Goal: Transaction & Acquisition: Purchase product/service

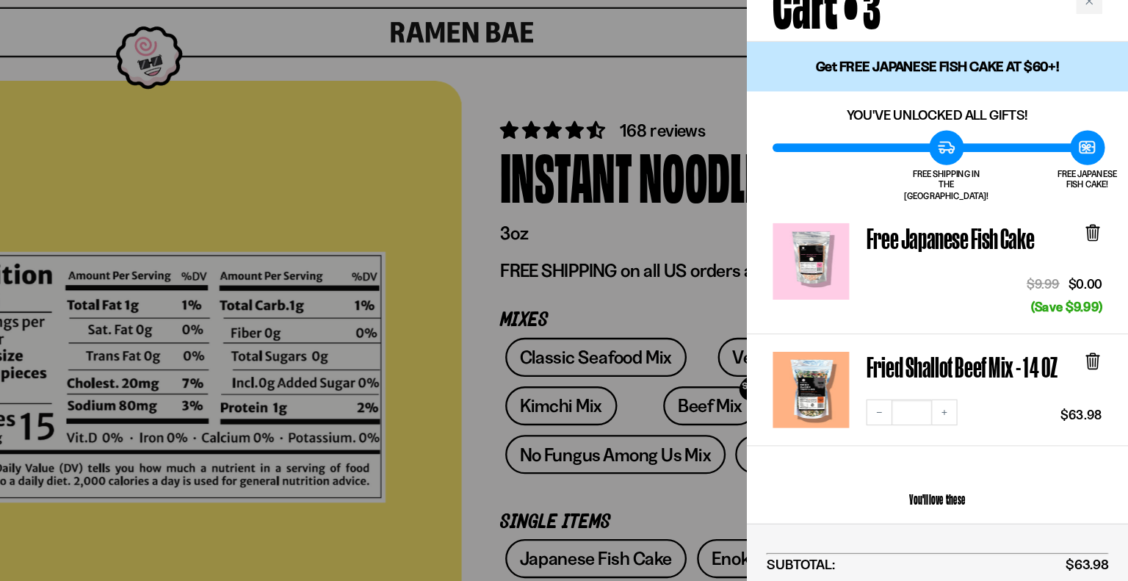
click at [850, 236] on div at bounding box center [859, 254] width 65 height 65
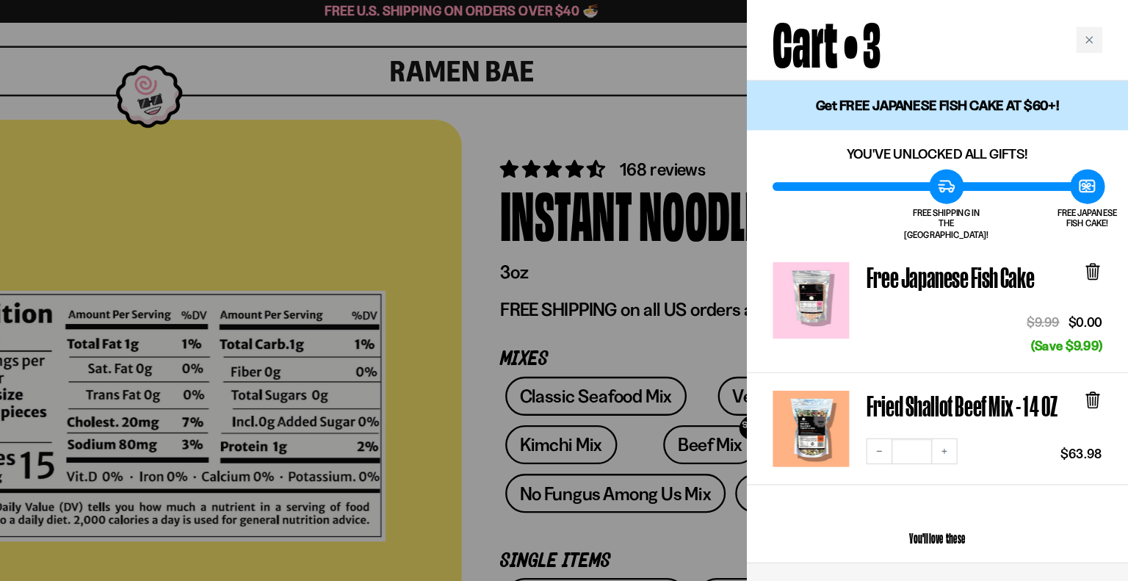
click at [485, 213] on div at bounding box center [564, 290] width 1128 height 581
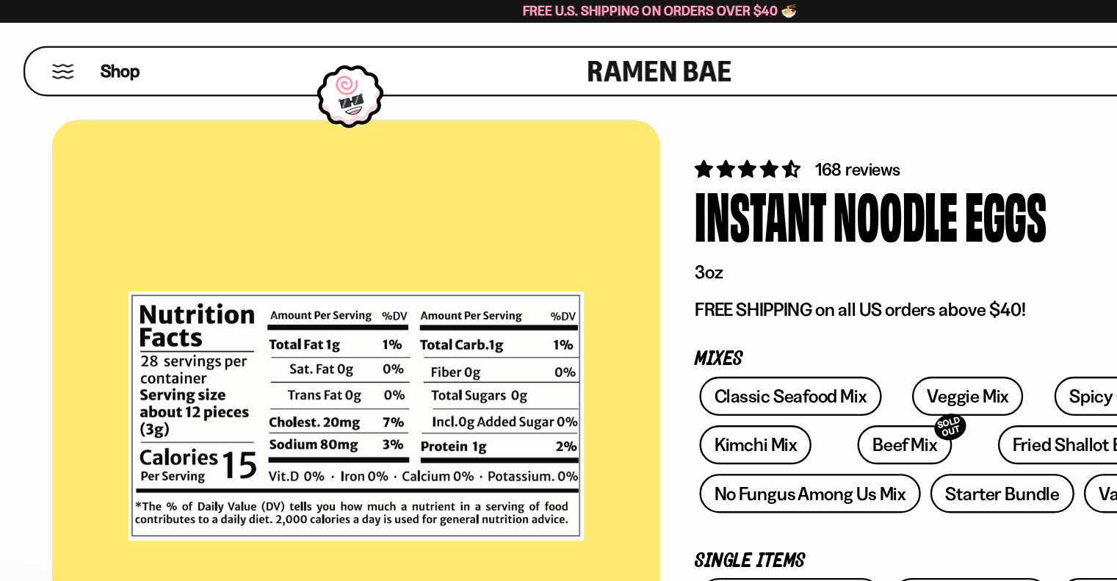
click at [54, 63] on button "Mobile Menu Trigger" at bounding box center [53, 60] width 20 height 12
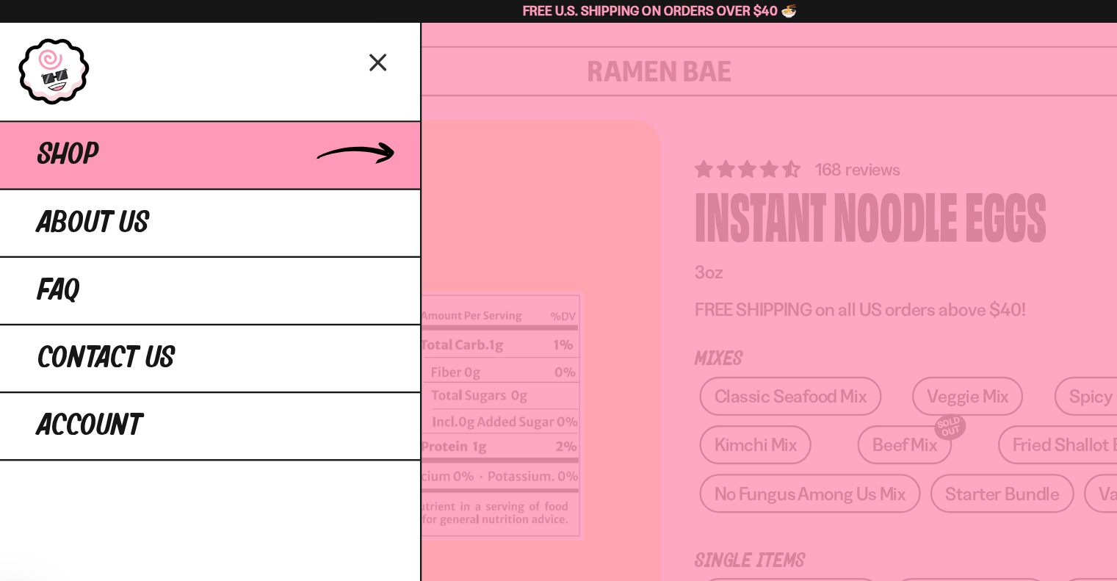
click at [158, 131] on link "Shop" at bounding box center [177, 130] width 355 height 57
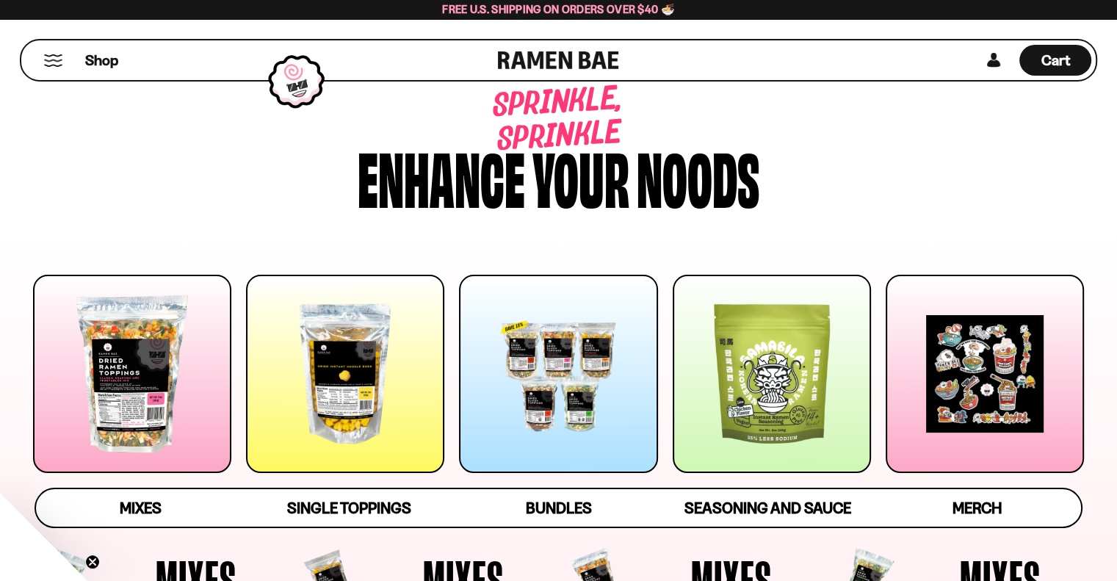
click at [143, 377] on div at bounding box center [132, 374] width 198 height 198
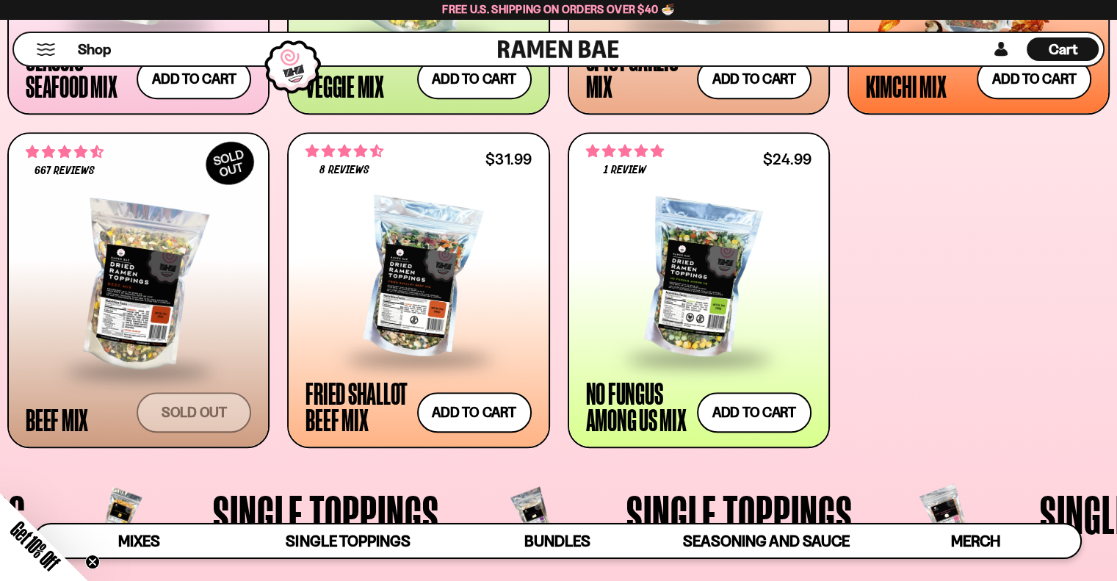
scroll to position [861, 0]
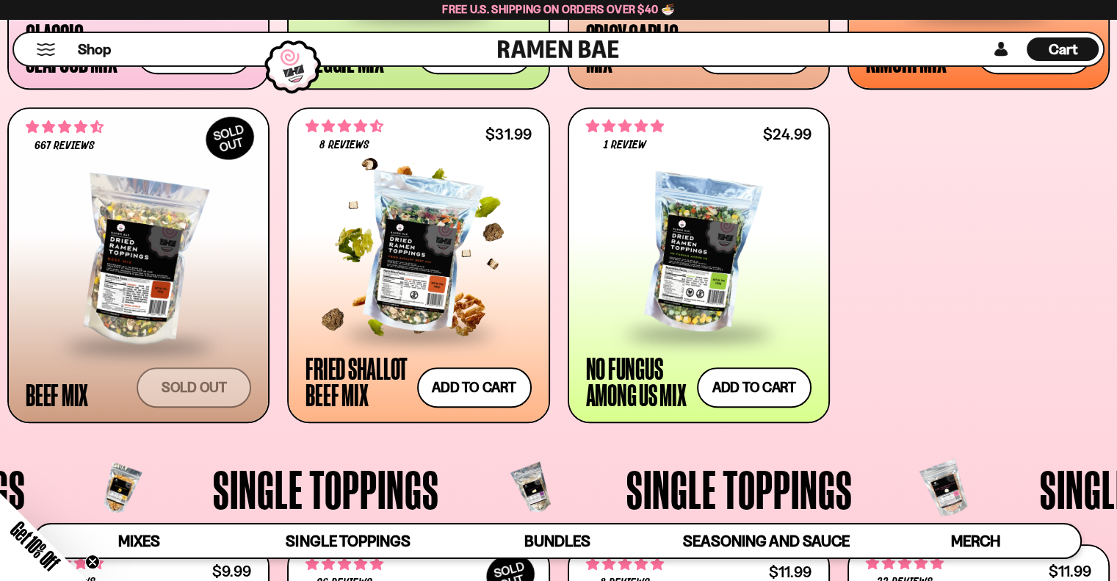
click at [421, 248] on div at bounding box center [417, 254] width 225 height 156
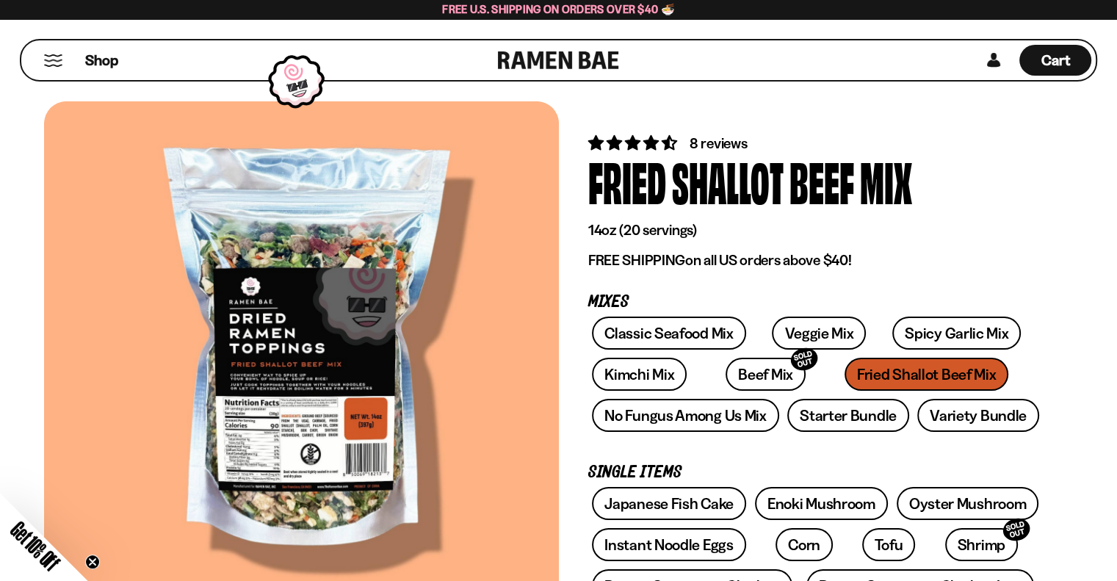
click at [279, 437] on div at bounding box center [301, 352] width 515 height 502
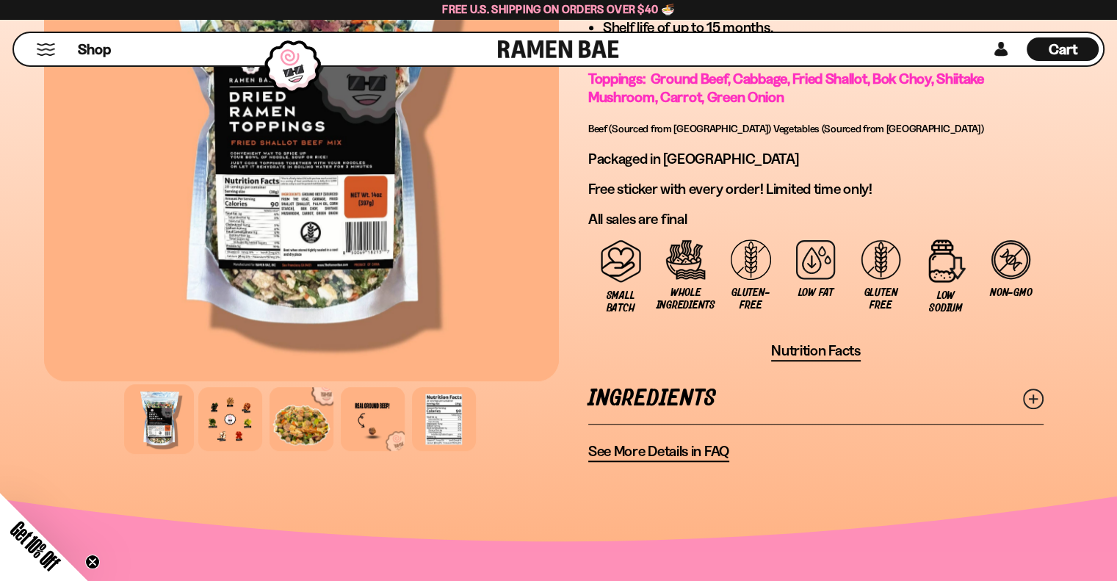
scroll to position [1068, 0]
click at [303, 200] on div at bounding box center [301, 130] width 515 height 502
click at [446, 411] on div at bounding box center [444, 418] width 70 height 70
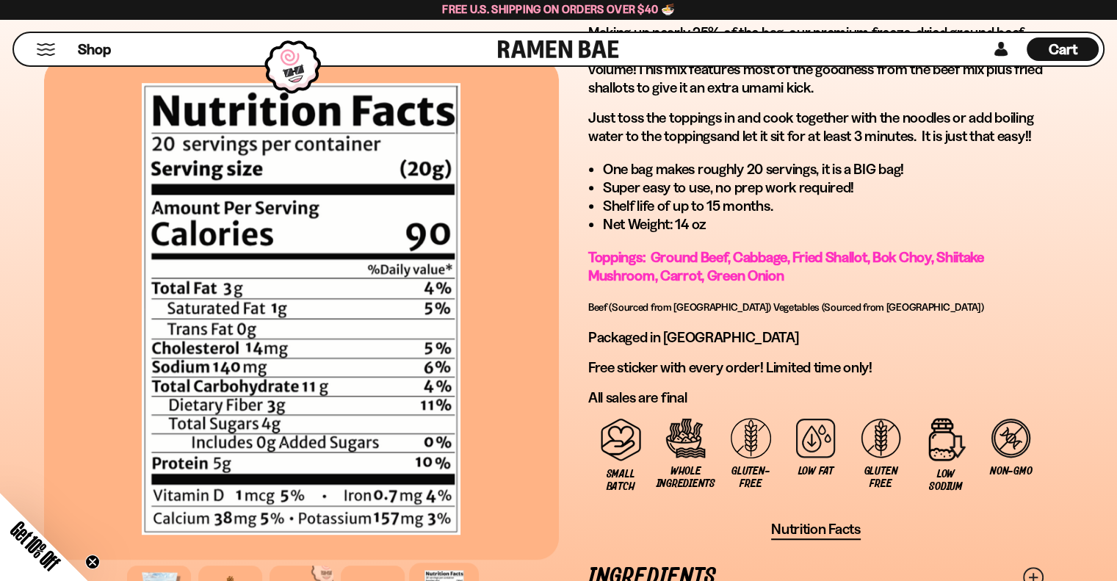
scroll to position [888, 0]
click at [499, 234] on div at bounding box center [301, 310] width 515 height 502
